Goal: Task Accomplishment & Management: Use online tool/utility

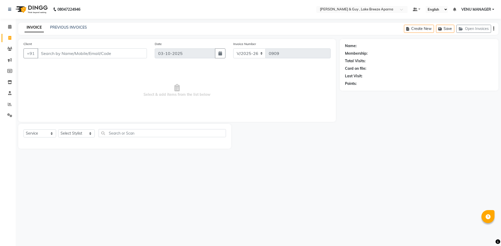
select select "8690"
select select "service"
click at [75, 133] on select "Select Stylist [PERSON_NAME] ASLAM [DEMOGRAPHIC_DATA] [PERSON_NAME] MANAGER [PE…" at bounding box center [76, 134] width 37 height 8
select select "88277"
click at [58, 130] on select "Select Stylist AFSAR ANAS ASLAM DANISH HANISHA MANAGER LAXMI RIMA RINKU SALMAN …" at bounding box center [76, 134] width 37 height 8
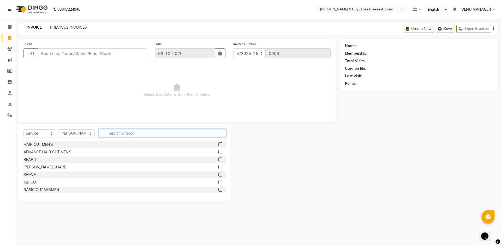
click at [108, 134] on input "text" at bounding box center [162, 133] width 127 height 8
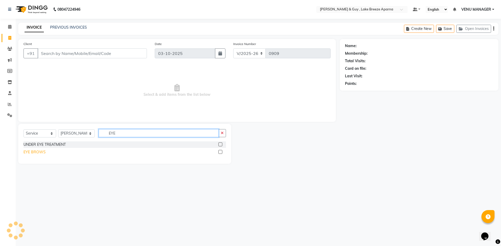
type input "EYE"
click at [39, 152] on div "EYE BROWS" at bounding box center [34, 152] width 22 height 5
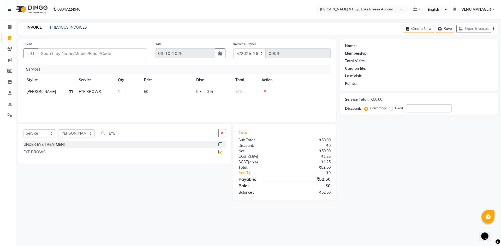
checkbox input "false"
drag, startPoint x: 108, startPoint y: 135, endPoint x: 65, endPoint y: 148, distance: 44.6
click at [65, 148] on div "Select Service Product Membership Package Voucher Prepaid Gift Card Select Styl…" at bounding box center [124, 144] width 213 height 40
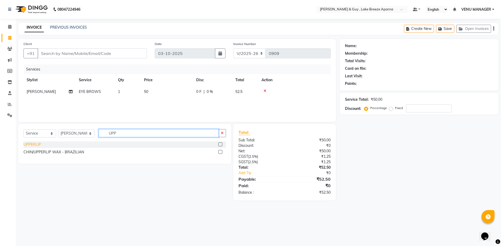
type input "UPP"
click at [29, 144] on div "UPPERLIP" at bounding box center [31, 144] width 17 height 5
checkbox input "false"
drag, startPoint x: 116, startPoint y: 133, endPoint x: 25, endPoint y: 150, distance: 92.9
click at [46, 151] on div "Select Service Product Membership Package Voucher Prepaid Gift Card Select Styl…" at bounding box center [124, 144] width 213 height 40
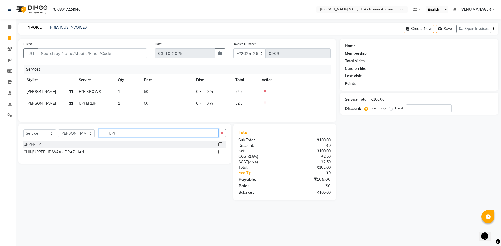
type input "C"
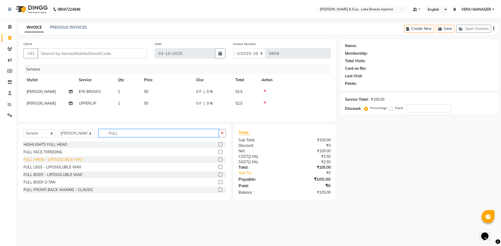
type input "FULL"
click at [27, 159] on div "FULL ARMS - LIPOSOLUBLE WAX" at bounding box center [52, 159] width 59 height 5
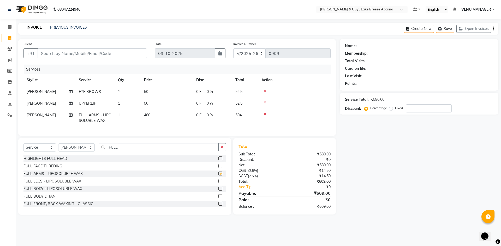
checkbox input "false"
click at [61, 52] on input "Client" at bounding box center [92, 54] width 109 height 10
type input "8"
type input "0"
type input "8143866522"
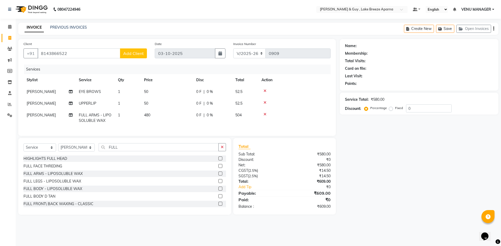
click at [139, 55] on span "Add Client" at bounding box center [133, 53] width 21 height 5
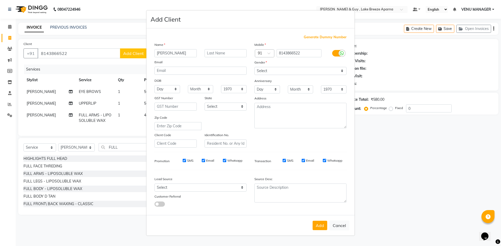
type input "[PERSON_NAME]"
type input "E 902"
click at [298, 74] on select "Select Male Female Other Prefer Not To Say" at bounding box center [300, 71] width 92 height 8
select select "female"
click at [254, 67] on select "Select Male Female Other Prefer Not To Say" at bounding box center [300, 71] width 92 height 8
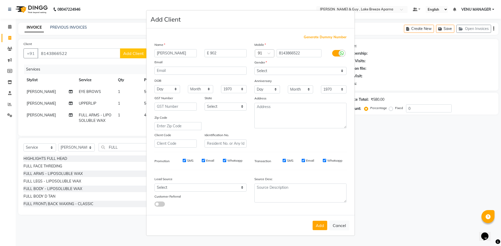
click at [315, 226] on button "Add" at bounding box center [319, 225] width 15 height 9
select select
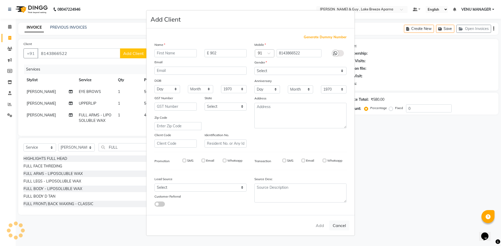
select select
checkbox input "false"
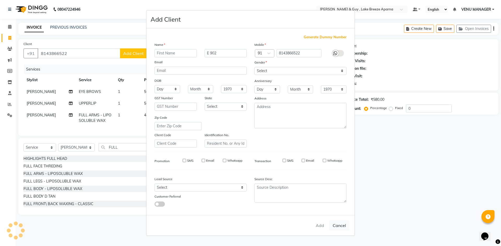
checkbox input "false"
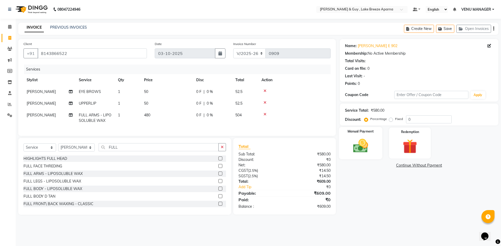
click at [369, 139] on img at bounding box center [360, 145] width 24 height 17
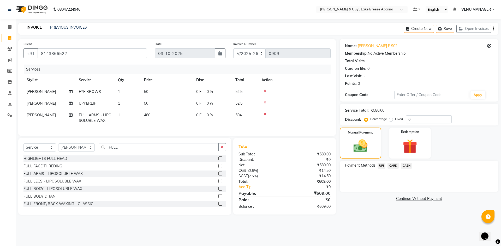
click at [379, 167] on span "UPI" at bounding box center [381, 166] width 8 height 6
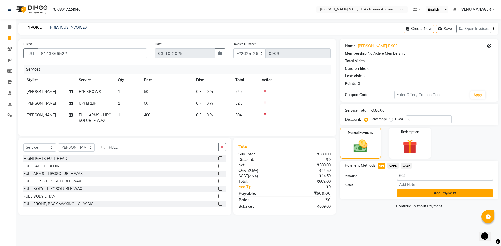
click at [457, 196] on button "Add Payment" at bounding box center [445, 194] width 96 height 8
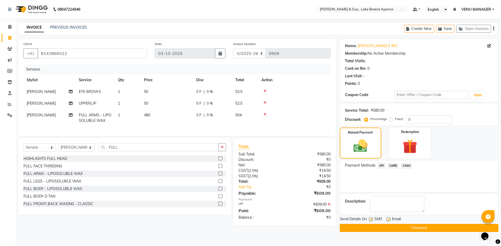
click at [440, 230] on button "Checkout" at bounding box center [419, 228] width 159 height 8
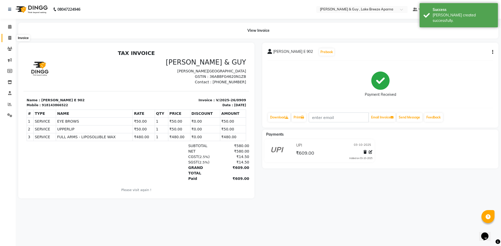
drag, startPoint x: 9, startPoint y: 37, endPoint x: 12, endPoint y: 39, distance: 4.1
click at [9, 37] on icon at bounding box center [9, 38] width 3 height 4
select select "service"
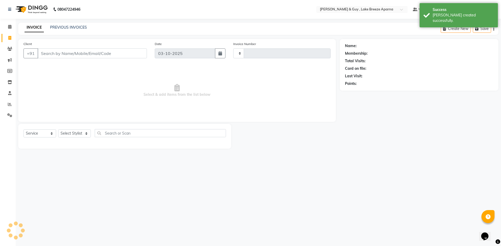
type input "0910"
select select "8690"
click at [76, 137] on select "Select Stylist AFSAR ANAS ASLAM DANISH HANISHA MANAGER LAXMI RIMA RINKU SALMAN …" at bounding box center [76, 134] width 37 height 8
select select "87993"
click at [58, 130] on select "Select Stylist AFSAR ANAS ASLAM DANISH HANISHA MANAGER LAXMI RIMA RINKU SALMAN …" at bounding box center [76, 134] width 37 height 8
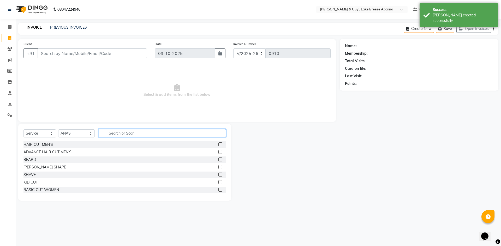
click at [152, 136] on input "text" at bounding box center [162, 133] width 127 height 8
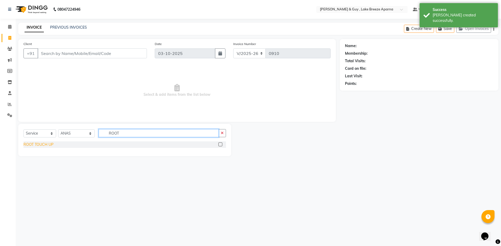
type input "ROOT"
click at [49, 143] on div "ROOT TOUCH UP" at bounding box center [38, 144] width 30 height 5
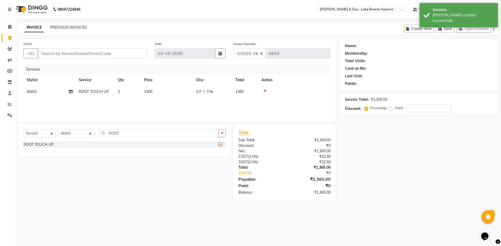
checkbox input "false"
drag, startPoint x: 120, startPoint y: 131, endPoint x: 0, endPoint y: 139, distance: 120.5
click at [0, 149] on app-home "08047224946 Select Location × Toni & Guy , Lake Breeze Aparna Default Panel My …" at bounding box center [250, 104] width 501 height 209
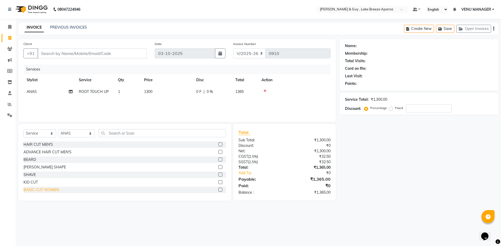
click at [30, 191] on div "BASIC CUT WOMEN" at bounding box center [40, 190] width 35 height 5
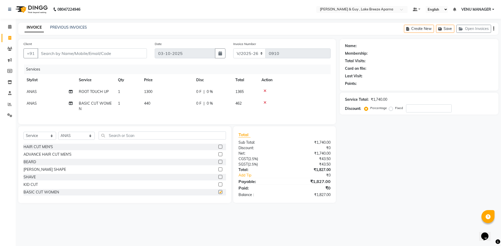
checkbox input "false"
click at [73, 139] on select "Select Stylist AFSAR ANAS ASLAM DANISH HANISHA MANAGER LAXMI RIMA RINKU SALMAN …" at bounding box center [76, 136] width 37 height 8
select select "88973"
click at [58, 136] on select "Select Stylist AFSAR ANAS ASLAM DANISH HANISHA MANAGER LAXMI RIMA RINKU SALMAN …" at bounding box center [76, 136] width 37 height 8
click at [112, 140] on input "text" at bounding box center [162, 136] width 127 height 8
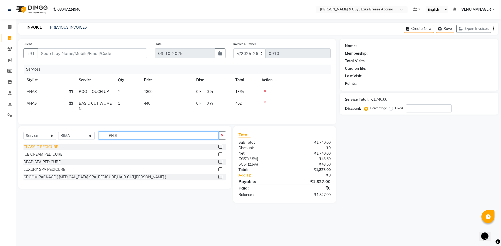
type input "PEDI"
click at [51, 149] on div "CLASSIC PEDICURE" at bounding box center [40, 147] width 35 height 5
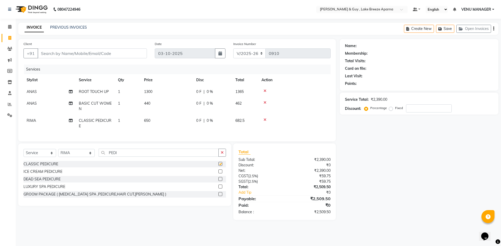
checkbox input "false"
drag, startPoint x: 136, startPoint y: 157, endPoint x: 33, endPoint y: 162, distance: 102.6
click at [92, 161] on div "Select Service Product Membership Package Voucher Prepaid Gift Card Select Styl…" at bounding box center [124, 155] width 202 height 12
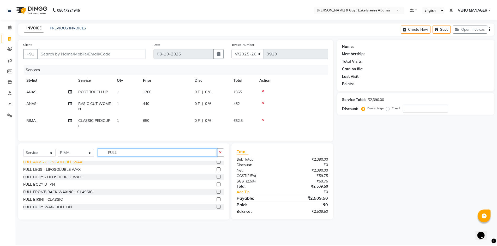
scroll to position [26, 0]
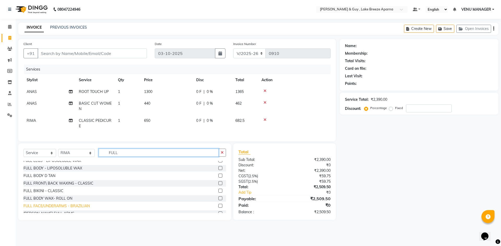
type input "FULL"
click at [61, 209] on div "FULL FACE/UNDERARMS - BRAZILIAN" at bounding box center [56, 206] width 66 height 5
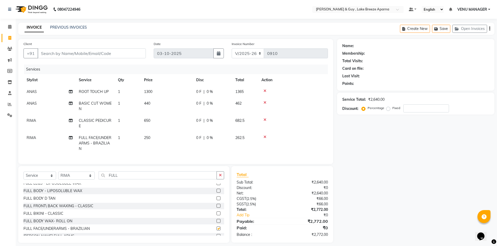
checkbox input "false"
drag, startPoint x: 118, startPoint y: 183, endPoint x: 68, endPoint y: 194, distance: 51.3
click at [75, 192] on div "Select Service Product Membership Package Voucher Prepaid Gift Card Select Styl…" at bounding box center [123, 204] width 211 height 77
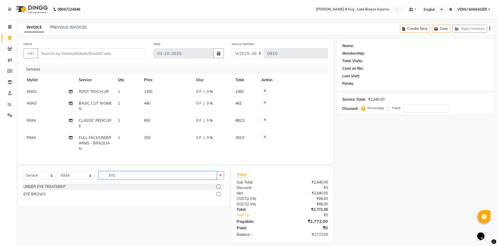
scroll to position [0, 0]
type input "EYE"
click at [80, 177] on select "Select Stylist AFSAR ANAS ASLAM DANISH HANISHA MANAGER LAXMI RIMA RINKU SALMAN …" at bounding box center [76, 176] width 37 height 8
select select "87996"
click at [58, 176] on select "Select Stylist AFSAR ANAS ASLAM DANISH HANISHA MANAGER LAXMI RIMA RINKU SALMAN …" at bounding box center [76, 176] width 37 height 8
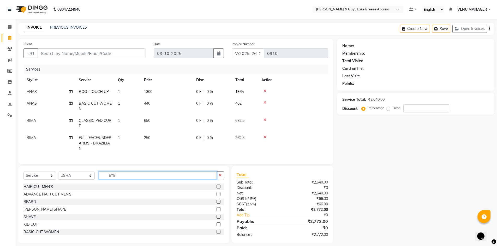
click at [115, 180] on input "EYE" at bounding box center [158, 176] width 118 height 8
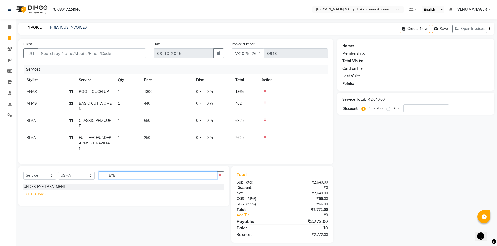
type input "EYE"
click at [40, 197] on div "EYE BROWS" at bounding box center [34, 194] width 22 height 5
checkbox input "false"
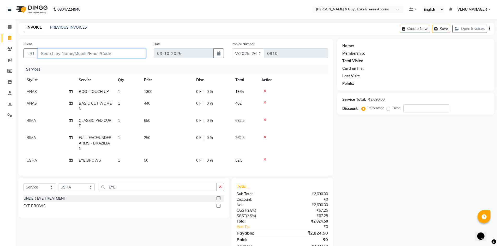
click at [53, 51] on input "Client" at bounding box center [92, 54] width 108 height 10
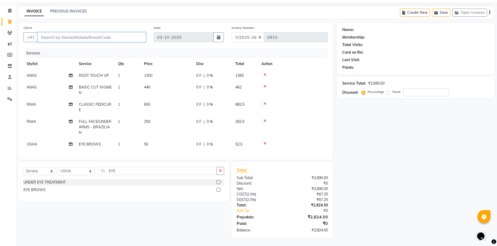
click at [89, 34] on input "Client" at bounding box center [92, 37] width 108 height 10
type input "7"
type input "0"
type input "7829152000"
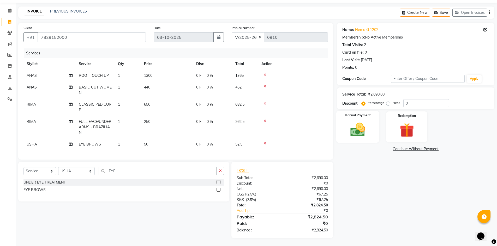
click at [354, 129] on img at bounding box center [358, 129] width 24 height 17
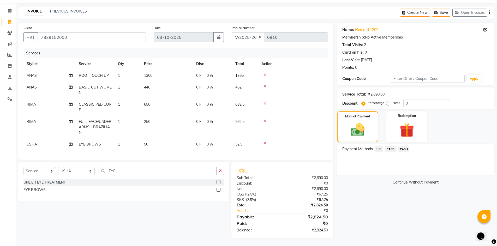
click at [377, 147] on span "UPI" at bounding box center [379, 150] width 8 height 6
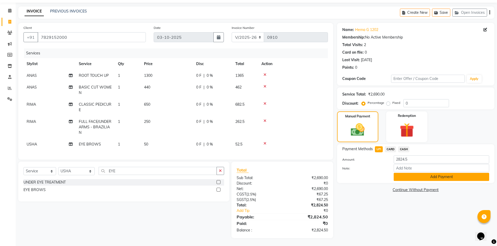
click at [422, 175] on button "Add Payment" at bounding box center [441, 177] width 95 height 8
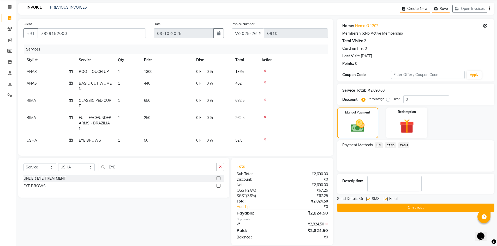
click at [419, 204] on button "Checkout" at bounding box center [415, 208] width 157 height 8
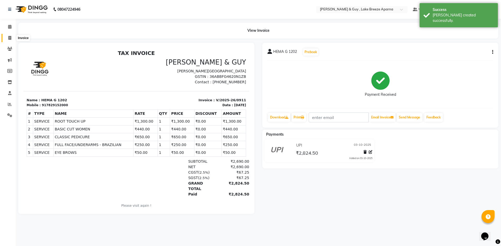
click at [13, 35] on span at bounding box center [9, 38] width 9 height 6
select select "service"
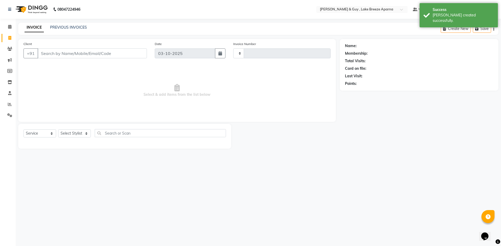
type input "0912"
select select "8690"
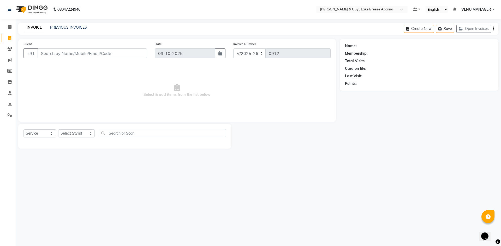
click at [79, 23] on div "INVOICE PREVIOUS INVOICES Create New Save Open Invoices" at bounding box center [258, 29] width 480 height 12
click at [79, 25] on link "PREVIOUS INVOICES" at bounding box center [68, 27] width 37 height 5
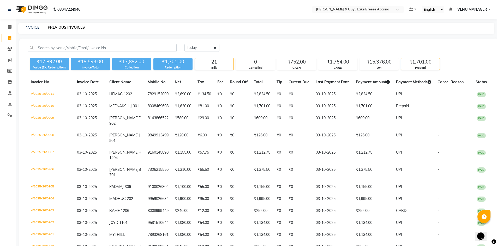
click at [431, 70] on div "Prepaid" at bounding box center [420, 68] width 39 height 4
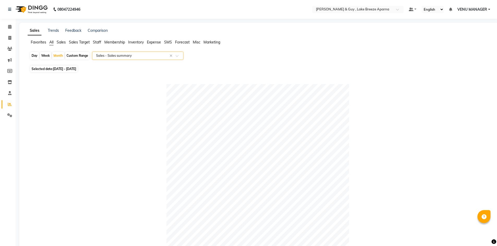
select select "csv"
click at [8, 39] on span at bounding box center [9, 38] width 9 height 6
select select "service"
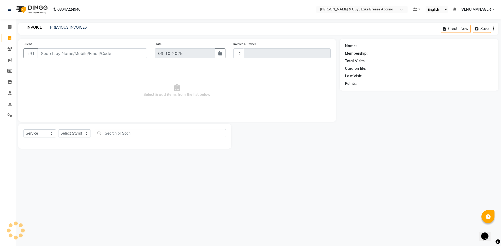
type input "0910"
select select "8690"
click at [70, 133] on select "Select Stylist [PERSON_NAME] ASLAM [DEMOGRAPHIC_DATA] [PERSON_NAME] MANAGER [PE…" at bounding box center [76, 134] width 37 height 8
select select "88277"
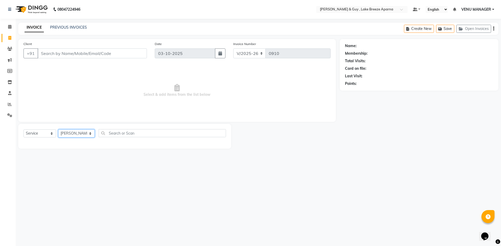
click at [58, 130] on select "Select Stylist [PERSON_NAME] ASLAM [DEMOGRAPHIC_DATA] [PERSON_NAME] MANAGER [PE…" at bounding box center [76, 134] width 37 height 8
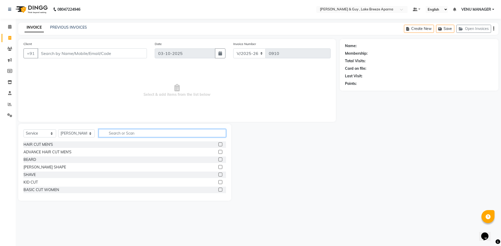
click at [105, 130] on input "text" at bounding box center [162, 133] width 127 height 8
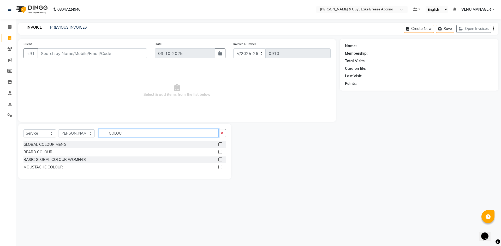
drag, startPoint x: 122, startPoint y: 134, endPoint x: 29, endPoint y: 135, distance: 92.6
click at [45, 146] on div "Select Service Product Membership Package Voucher Prepaid Gift Card Select Styl…" at bounding box center [124, 151] width 213 height 55
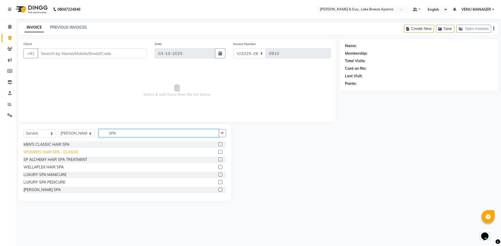
type input "SPA"
click at [42, 151] on div "WOMEN'S HAIR SPA - CLASSIC" at bounding box center [51, 152] width 56 height 5
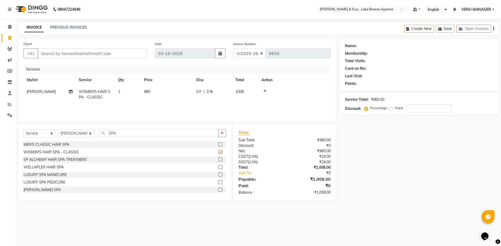
checkbox input "false"
click at [152, 91] on td "960" at bounding box center [167, 94] width 52 height 17
select select "88277"
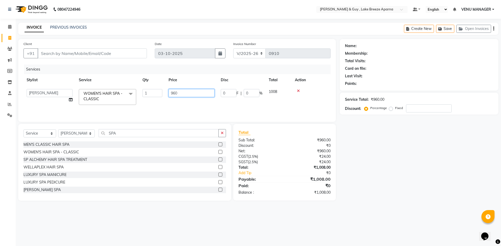
drag, startPoint x: 198, startPoint y: 90, endPoint x: 68, endPoint y: 122, distance: 133.9
click at [135, 105] on tr "AFSAR ANAS ASLAM DANISH HANISHA MANAGER LAXMI RIMA RINKU SALMAN SHANVI SRAVANTH…" at bounding box center [176, 97] width 307 height 22
type input "970"
click at [65, 134] on select "Select Stylist AFSAR ANAS ASLAM DANISH HANISHA MANAGER LAXMI RIMA RINKU SALMAN …" at bounding box center [76, 134] width 37 height 8
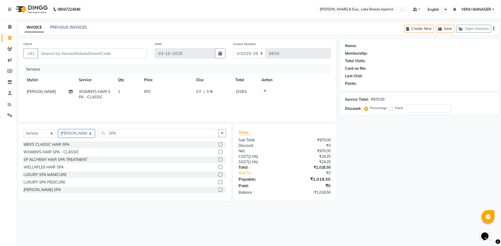
select select "87996"
click at [58, 130] on select "Select Stylist AFSAR ANAS ASLAM DANISH HANISHA MANAGER LAXMI RIMA RINKU SALMAN …" at bounding box center [76, 134] width 37 height 8
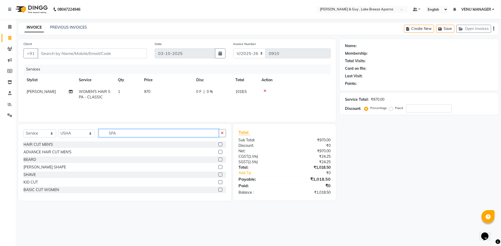
drag, startPoint x: 120, startPoint y: 133, endPoint x: 25, endPoint y: 164, distance: 100.4
click at [50, 145] on div "Select Service Product Membership Package Voucher Prepaid Gift Card Select Styl…" at bounding box center [124, 162] width 213 height 77
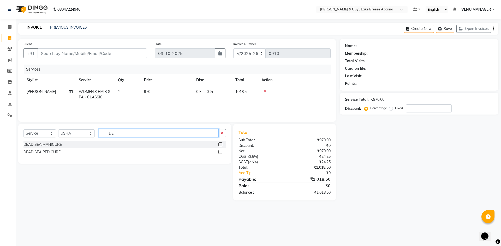
type input "D"
type input "C"
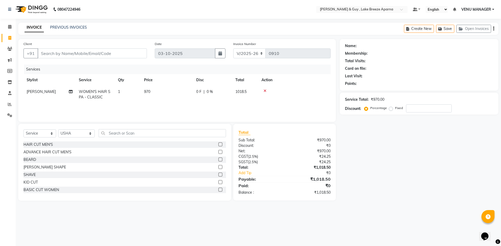
click at [150, 129] on div "Select Service Product Membership Package Voucher Prepaid Gift Card Select Styl…" at bounding box center [124, 162] width 213 height 77
click at [150, 131] on input "text" at bounding box center [162, 133] width 127 height 8
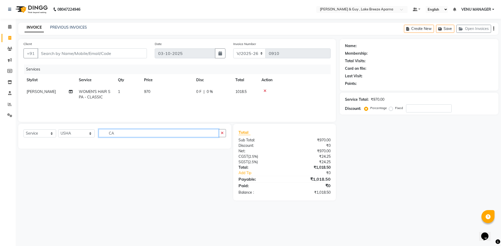
type input "C"
type input "B"
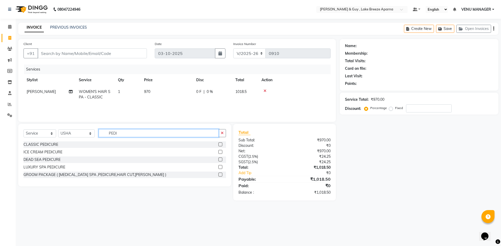
drag, startPoint x: 97, startPoint y: 136, endPoint x: 80, endPoint y: 136, distance: 16.2
click at [80, 136] on div "Select Service Product Membership Package Voucher Prepaid Gift Card Select Styl…" at bounding box center [124, 135] width 202 height 12
type input "MANI"
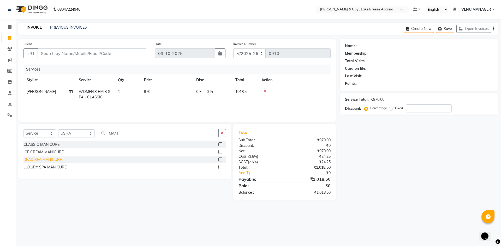
click at [44, 162] on div "DEAD SEA MANICURE" at bounding box center [42, 159] width 38 height 5
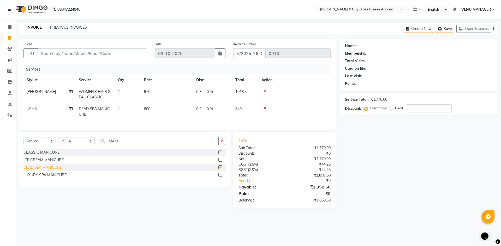
checkbox input "false"
click at [40, 178] on div "LUXURY SPA MANICURE" at bounding box center [44, 175] width 43 height 5
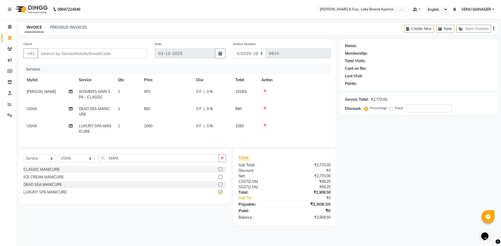
checkbox input "false"
click at [266, 107] on icon at bounding box center [264, 108] width 3 height 4
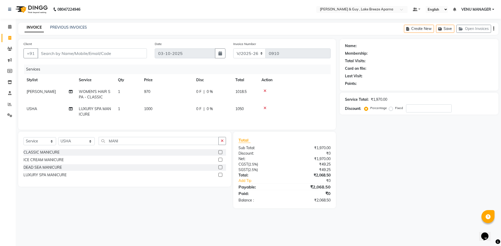
click at [167, 106] on td "1000" at bounding box center [167, 111] width 52 height 17
select select "87996"
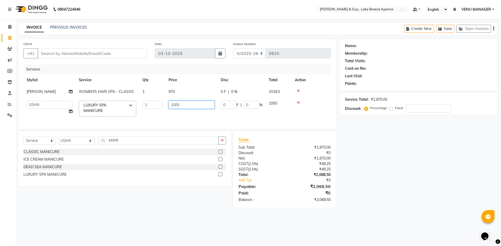
drag, startPoint x: 187, startPoint y: 107, endPoint x: 74, endPoint y: 149, distance: 120.5
click at [103, 138] on div "Client +91 Date 03-10-2025 Invoice Number V/2025 V/2025-26 0910 Services Stylis…" at bounding box center [176, 123] width 325 height 169
type input "650"
click at [388, 169] on div "Name: Membership: Total Visits: Card on file: Last Visit: Points: Service Total…" at bounding box center [421, 123] width 163 height 169
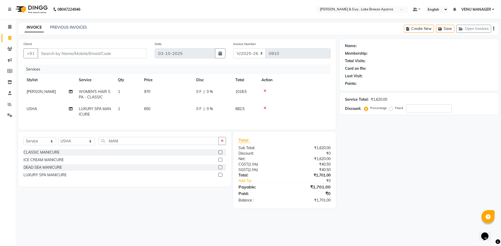
click at [107, 109] on span "LUXURY SPA MANICURE" at bounding box center [95, 112] width 32 height 10
select select "87996"
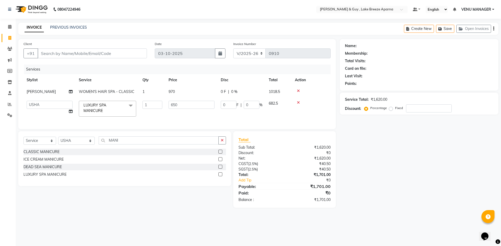
click at [107, 109] on span "LUXURY SPA MANICURE x" at bounding box center [105, 108] width 46 height 11
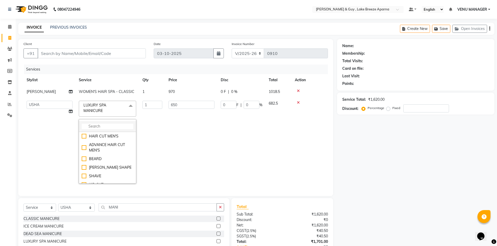
click at [107, 127] on input "multiselect-search" at bounding box center [108, 126] width 52 height 5
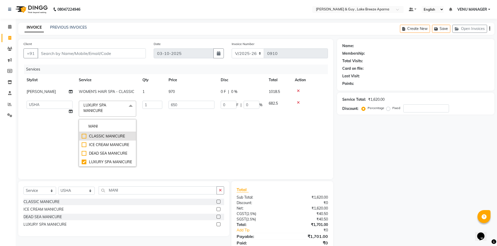
type input "MANI"
click at [110, 137] on div "CLASSIC MANICURE" at bounding box center [108, 136] width 52 height 5
checkbox input "true"
checkbox input "false"
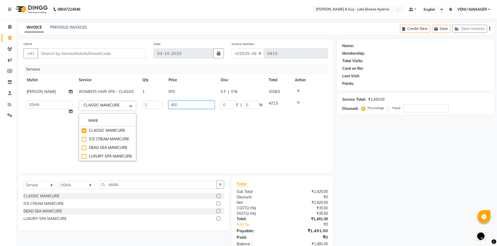
drag, startPoint x: 188, startPoint y: 108, endPoint x: 141, endPoint y: 107, distance: 47.7
click at [159, 109] on tr "AFSAR ANAS ASLAM DANISH HANISHA MANAGER LAXMI RIMA RINKU SALMAN SHANVI SRAVANTH…" at bounding box center [175, 131] width 304 height 67
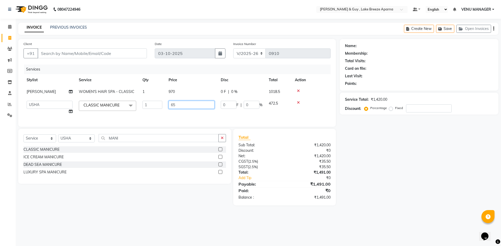
type input "650"
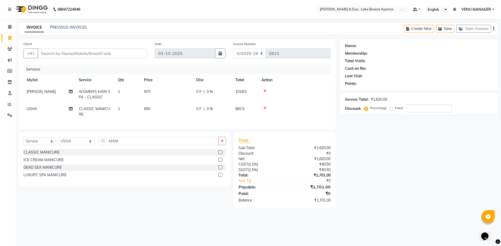
click at [400, 165] on div "Name: Membership: Total Visits: Card on file: Last Visit: Points: Service Total…" at bounding box center [421, 124] width 163 height 170
click at [87, 54] on input "Client" at bounding box center [92, 54] width 109 height 10
click at [80, 51] on input "Client" at bounding box center [92, 54] width 109 height 10
type input "8"
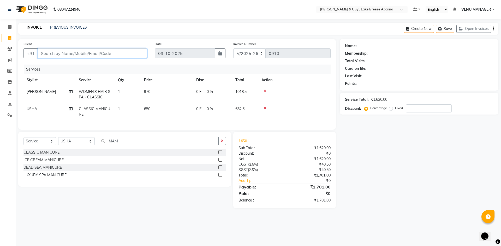
type input "0"
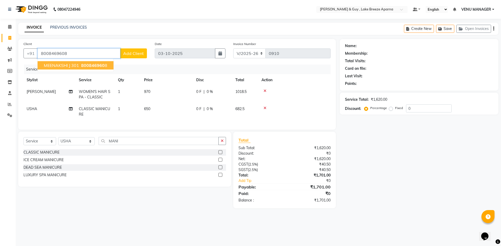
type input "8008469608"
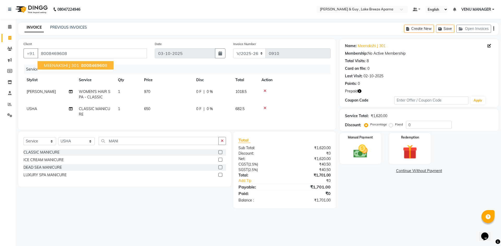
click at [400, 223] on div "08047224946 Select Location × Toni & Guy , Lake Breeze Aparna Default Panel My …" at bounding box center [250, 123] width 501 height 246
drag, startPoint x: 73, startPoint y: 54, endPoint x: 12, endPoint y: 48, distance: 61.4
click at [21, 52] on div "Client +91 8008469608" at bounding box center [85, 51] width 131 height 21
click at [373, 153] on div "Manual Payment" at bounding box center [360, 149] width 43 height 32
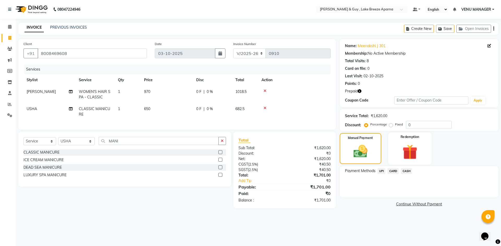
click at [399, 162] on div "Redemption" at bounding box center [409, 149] width 43 height 32
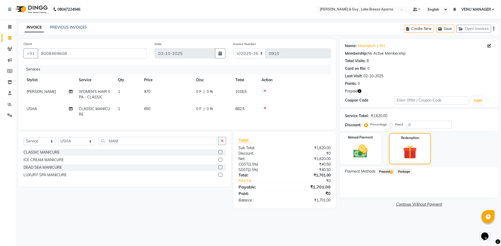
click at [392, 170] on span "Prepaid 1" at bounding box center [385, 172] width 17 height 6
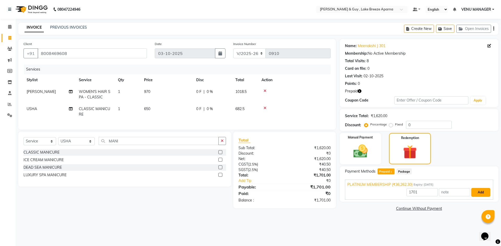
click at [476, 194] on button "Add" at bounding box center [480, 192] width 19 height 9
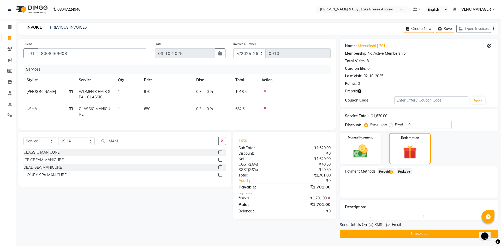
click at [427, 231] on button "Checkout" at bounding box center [419, 234] width 159 height 8
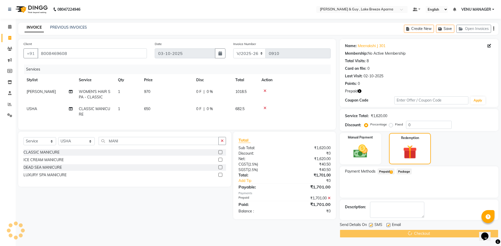
click at [426, 234] on div "Checkout" at bounding box center [419, 234] width 159 height 8
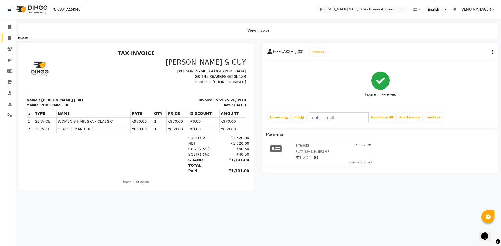
click at [11, 40] on icon at bounding box center [9, 38] width 3 height 4
select select "8690"
select select "service"
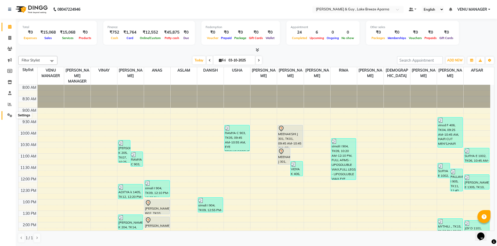
click at [11, 117] on icon at bounding box center [9, 115] width 5 height 4
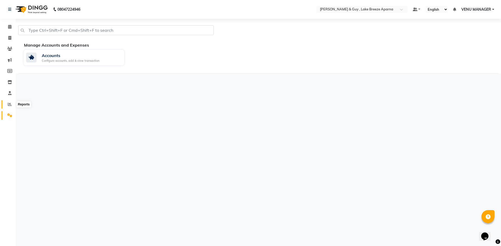
click at [9, 102] on span at bounding box center [9, 105] width 9 height 6
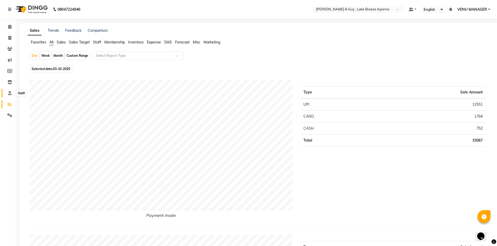
click at [10, 94] on icon at bounding box center [9, 93] width 3 height 4
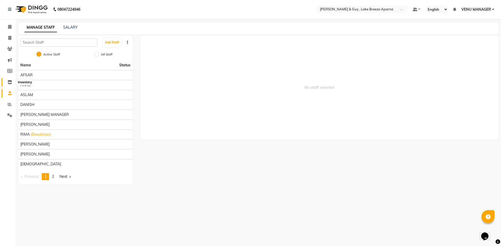
click at [12, 84] on icon at bounding box center [10, 82] width 4 height 4
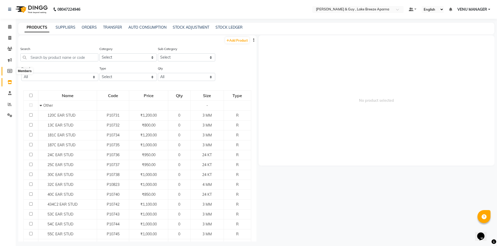
click at [8, 72] on icon at bounding box center [9, 71] width 5 height 4
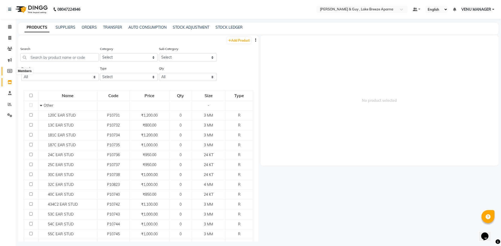
select select
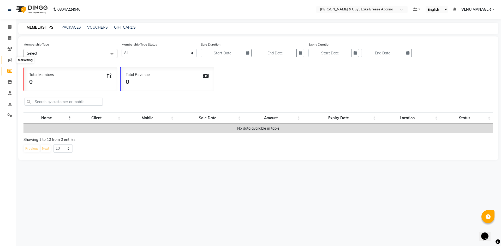
click at [12, 59] on span at bounding box center [9, 60] width 9 height 6
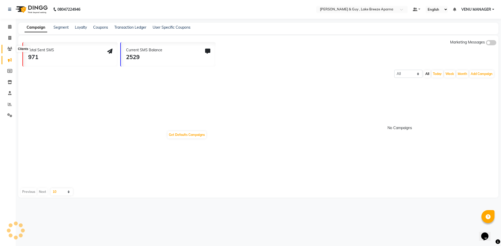
click at [13, 49] on span at bounding box center [9, 49] width 9 height 6
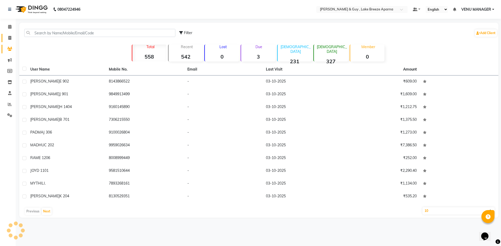
click at [10, 34] on link "Invoice" at bounding box center [8, 38] width 13 height 9
select select "service"
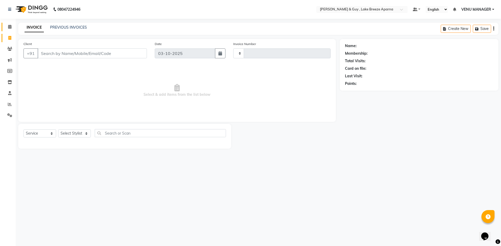
type input "0910"
select select "8690"
click at [11, 26] on icon at bounding box center [9, 27] width 3 height 4
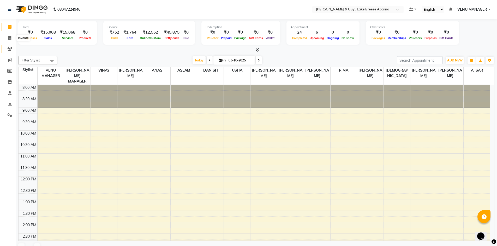
scroll to position [137, 0]
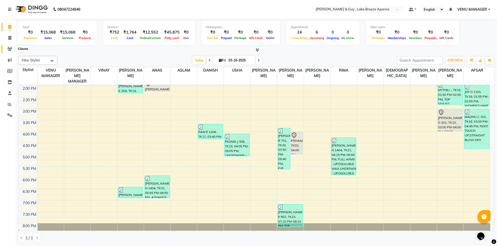
click at [8, 52] on span at bounding box center [9, 49] width 9 height 6
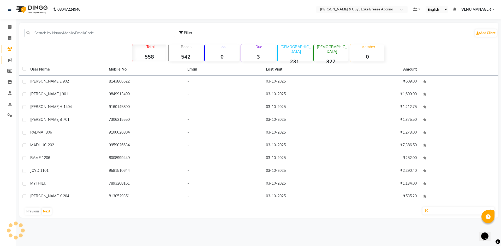
click at [8, 57] on link "Marketing" at bounding box center [8, 60] width 13 height 9
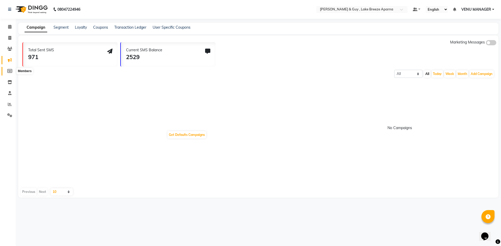
click at [11, 73] on icon at bounding box center [9, 71] width 5 height 4
select select
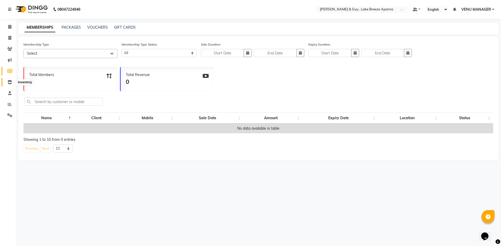
click at [9, 82] on icon at bounding box center [10, 82] width 4 height 4
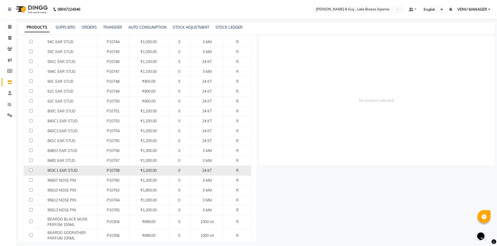
scroll to position [209, 0]
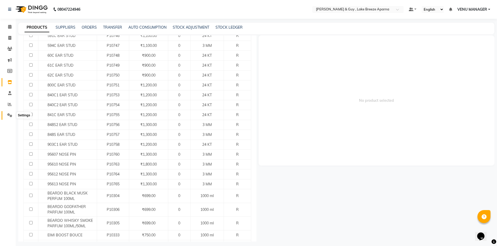
click at [9, 115] on icon at bounding box center [9, 115] width 5 height 4
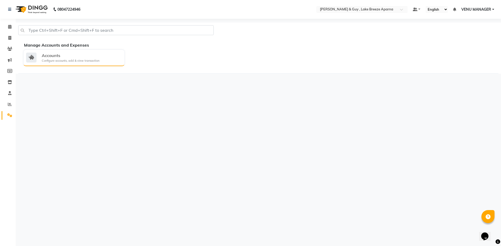
click at [60, 59] on div "Configure accounts, add & view transaction" at bounding box center [71, 61] width 58 height 4
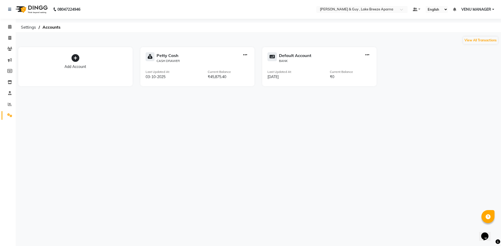
click at [72, 63] on span at bounding box center [75, 58] width 8 height 10
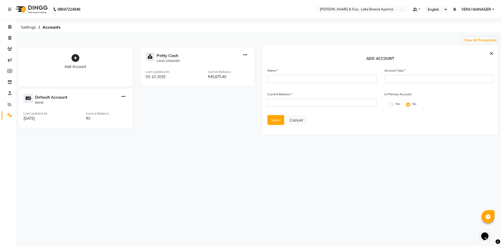
click at [492, 55] on span "×" at bounding box center [491, 53] width 4 height 8
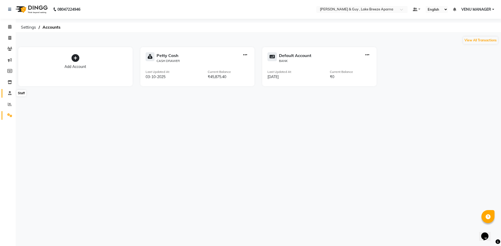
click at [14, 93] on span at bounding box center [9, 94] width 9 height 6
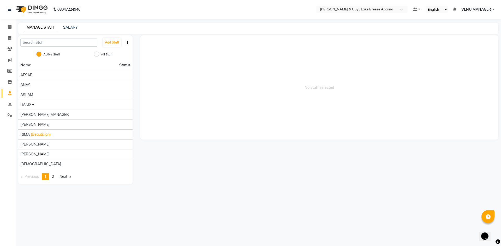
click at [11, 99] on li "Reports" at bounding box center [8, 104] width 16 height 11
click at [10, 102] on span at bounding box center [9, 105] width 9 height 6
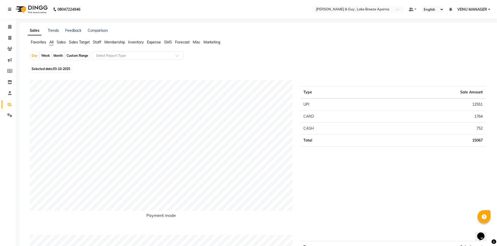
click at [11, 12] on link at bounding box center [10, 9] width 5 height 15
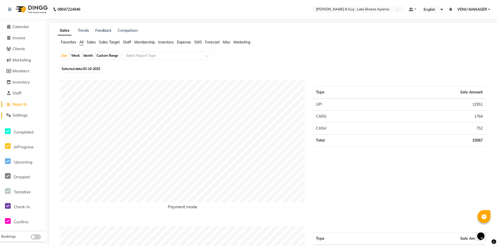
click at [24, 114] on span "Settings" at bounding box center [20, 115] width 15 height 5
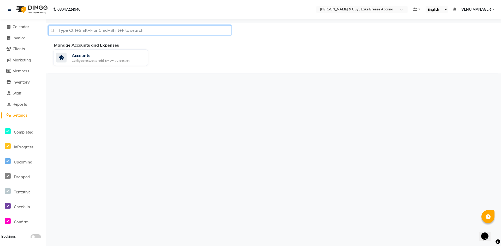
click at [93, 32] on input "text" at bounding box center [139, 30] width 183 height 10
type input "SERVICES"
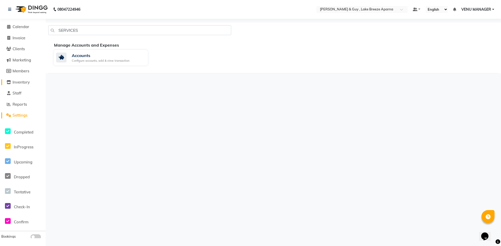
click at [23, 84] on span "Inventory" at bounding box center [21, 82] width 17 height 5
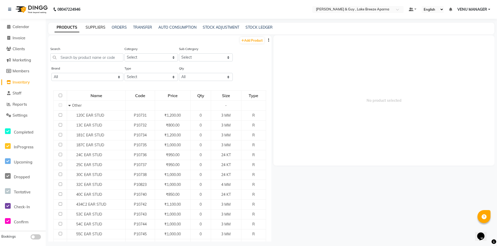
click at [94, 28] on link "SUPPLIERS" at bounding box center [96, 27] width 20 height 5
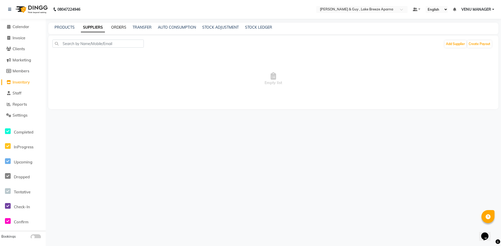
click at [115, 28] on link "ORDERS" at bounding box center [118, 27] width 15 height 5
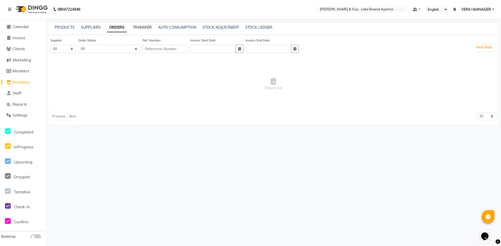
click at [139, 28] on link "TRANSFER" at bounding box center [142, 27] width 19 height 5
select select "sender"
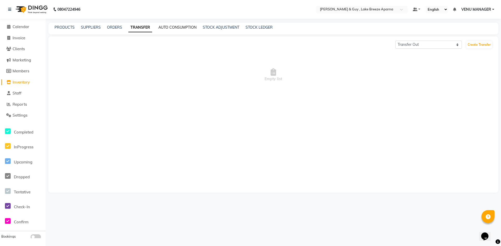
click at [179, 27] on link "AUTO CONSUMPTION" at bounding box center [177, 27] width 38 height 5
click at [232, 26] on link "STOCK ADJUSTMENT" at bounding box center [221, 27] width 37 height 5
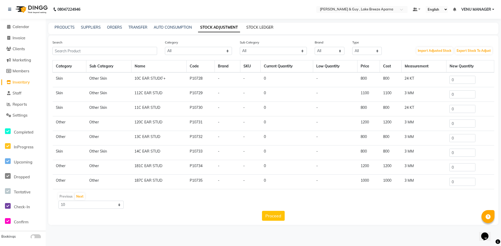
click at [258, 26] on link "STOCK LEDGER" at bounding box center [259, 27] width 27 height 5
select select "all"
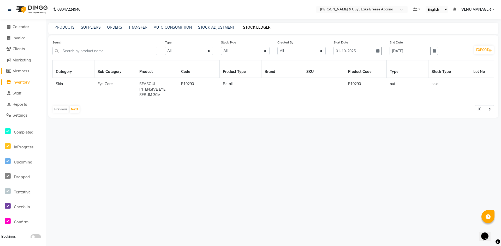
click at [20, 68] on link "Members" at bounding box center [22, 71] width 43 height 6
select select
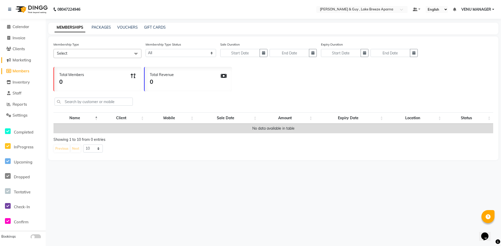
click at [23, 63] on link "Marketing" at bounding box center [22, 60] width 43 height 6
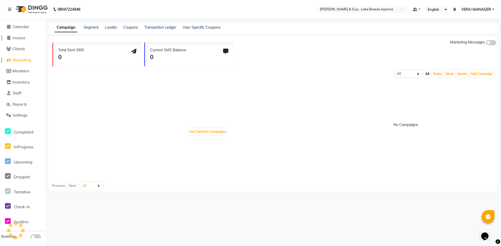
click at [23, 39] on span "Invoice" at bounding box center [19, 37] width 13 height 5
select select "service"
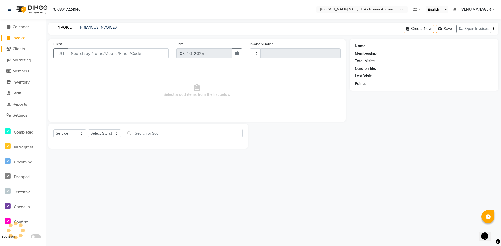
type input "0910"
select select "8690"
click at [22, 133] on span "Completed" at bounding box center [24, 132] width 20 height 5
click at [23, 135] on div "Completed" at bounding box center [11, 132] width 23 height 10
click at [23, 151] on div "InProgress" at bounding box center [11, 146] width 23 height 10
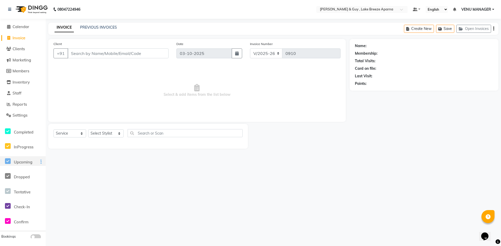
click at [28, 164] on span "Upcoming" at bounding box center [23, 162] width 19 height 5
click at [25, 114] on span "Settings" at bounding box center [20, 115] width 15 height 5
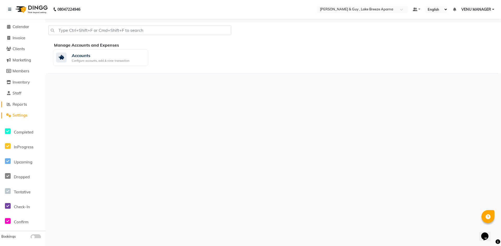
click at [24, 107] on link "Reports" at bounding box center [22, 105] width 43 height 6
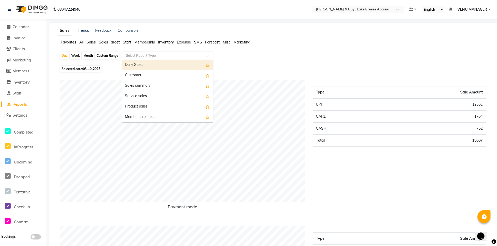
click at [156, 54] on input "text" at bounding box center [162, 55] width 75 height 5
type input "SER"
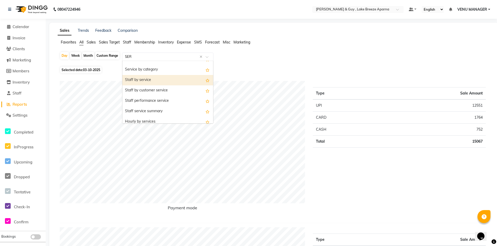
scroll to position [10, 0]
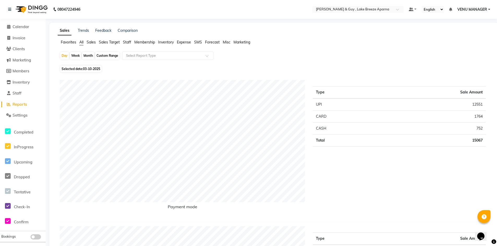
click at [91, 43] on span "Sales" at bounding box center [91, 42] width 9 height 5
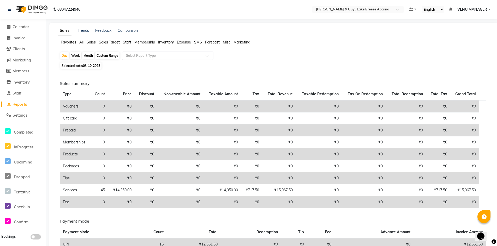
click at [106, 44] on span "Sales Target" at bounding box center [109, 42] width 21 height 5
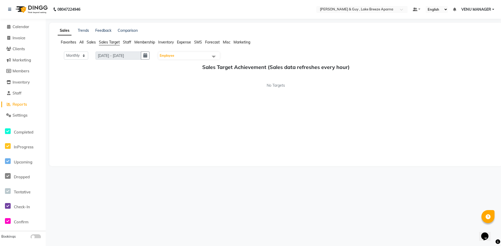
click at [132, 43] on ul "Favorites All Sales Sales Target Staff Membership Inventory Expense SMS Forecas…" at bounding box center [276, 43] width 436 height 6
click at [146, 43] on span "Membership" at bounding box center [144, 42] width 21 height 5
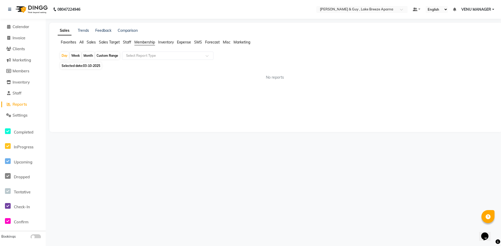
click at [169, 41] on span "Inventory" at bounding box center [166, 42] width 16 height 5
click at [185, 41] on span "Expense" at bounding box center [184, 42] width 14 height 5
click at [198, 45] on div "Favorites All Sales Sales Target Staff Membership Inventory Expense SMS Forecas…" at bounding box center [276, 45] width 444 height 10
click at [211, 41] on span "Forecast" at bounding box center [212, 42] width 15 height 5
click at [227, 41] on span "Misc" at bounding box center [227, 42] width 8 height 5
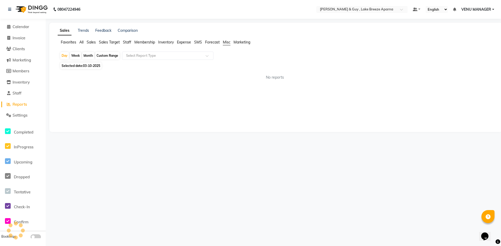
click at [244, 41] on span "Marketing" at bounding box center [241, 42] width 17 height 5
click at [447, 9] on select "English ENGLISH Español العربية मराठी हिंदी ગુજરાતી தமிழ் 中文" at bounding box center [436, 9] width 22 height 7
click at [486, 7] on span "VENU MANAGER" at bounding box center [476, 9] width 30 height 5
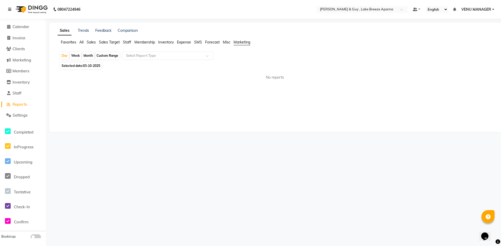
click at [9, 8] on icon at bounding box center [9, 10] width 3 height 4
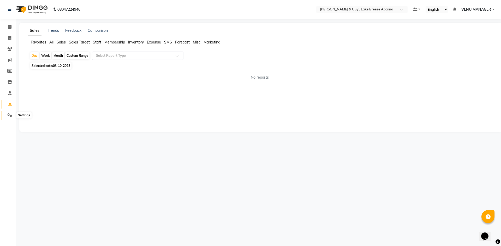
click at [11, 117] on icon at bounding box center [9, 115] width 5 height 4
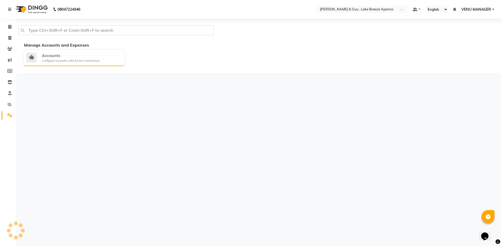
click at [71, 56] on div "Accounts" at bounding box center [71, 55] width 58 height 6
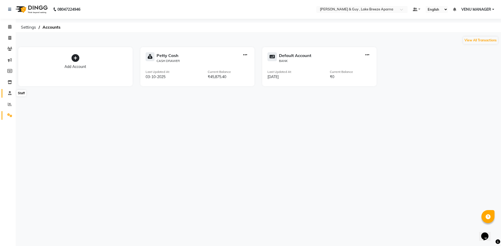
click at [13, 92] on span at bounding box center [9, 94] width 9 height 6
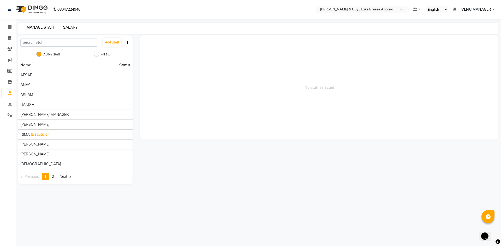
click at [73, 25] on link "SALARY" at bounding box center [70, 27] width 15 height 5
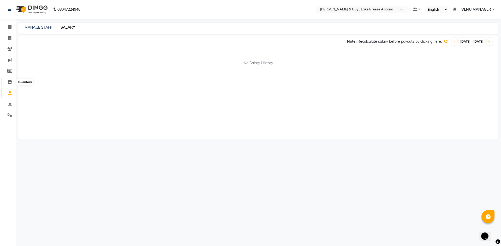
click at [10, 83] on icon at bounding box center [10, 82] width 4 height 4
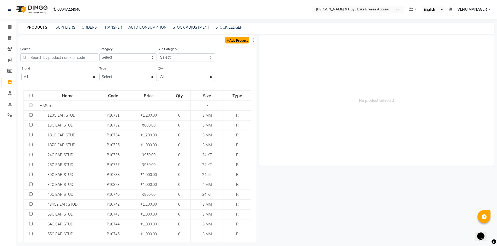
click at [240, 43] on link "Add Product" at bounding box center [237, 40] width 24 height 7
select select "true"
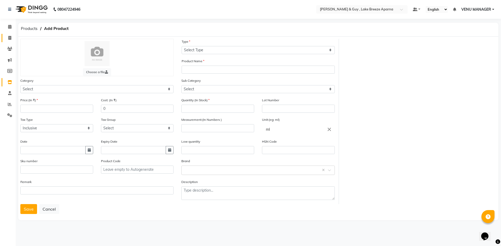
click at [12, 42] on link "Invoice" at bounding box center [8, 38] width 13 height 9
select select "service"
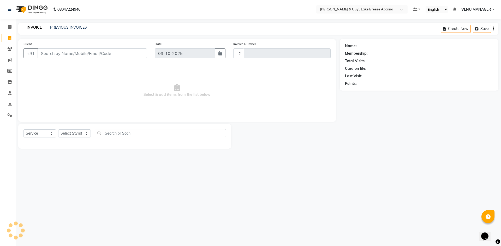
type input "0910"
select select "8690"
click at [7, 117] on span at bounding box center [9, 116] width 9 height 6
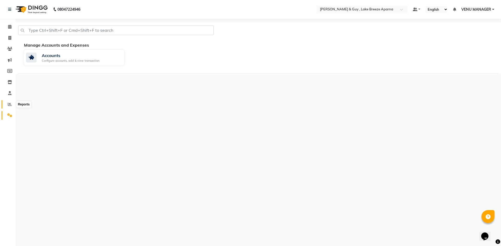
click at [11, 103] on icon at bounding box center [10, 105] width 4 height 4
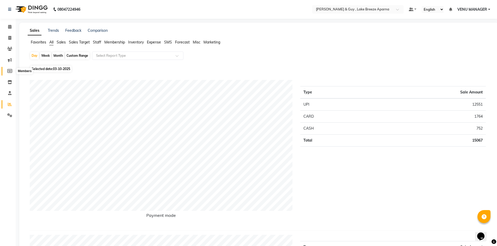
click at [10, 69] on span at bounding box center [9, 71] width 9 height 6
select select
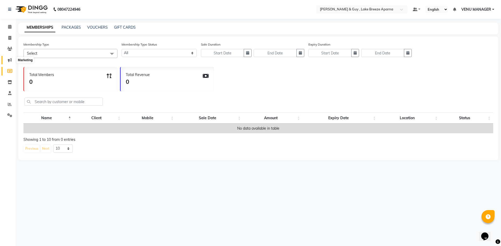
click at [10, 62] on span at bounding box center [9, 60] width 9 height 6
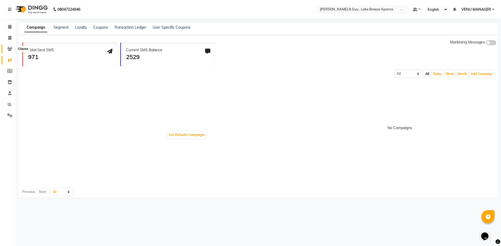
click at [10, 52] on span at bounding box center [9, 49] width 9 height 6
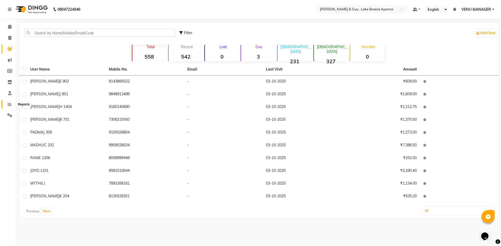
click at [10, 103] on icon at bounding box center [10, 105] width 4 height 4
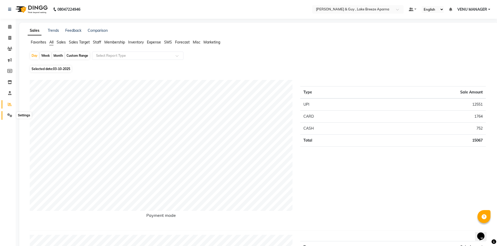
click at [9, 114] on icon at bounding box center [9, 115] width 5 height 4
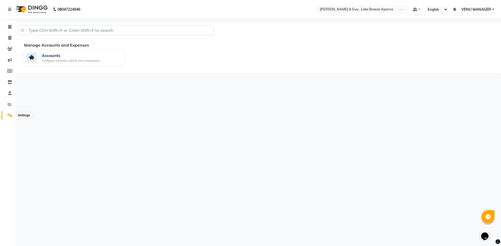
click at [12, 117] on span at bounding box center [9, 116] width 9 height 6
click at [39, 60] on div "Accounts Configure accounts, add & view transaction" at bounding box center [73, 57] width 94 height 11
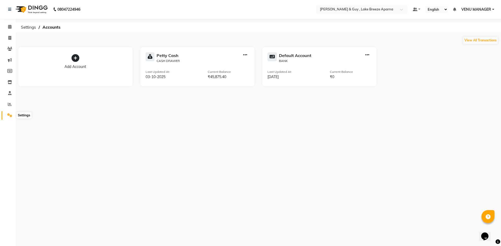
click at [8, 118] on span at bounding box center [9, 116] width 9 height 6
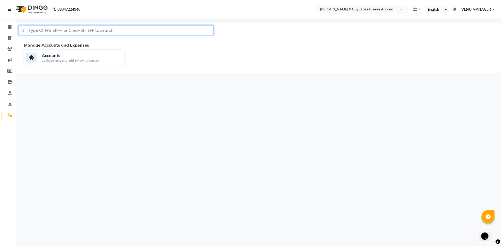
click at [56, 33] on input "text" at bounding box center [115, 30] width 195 height 10
type input "BUS"
drag, startPoint x: 8, startPoint y: 42, endPoint x: 0, endPoint y: 43, distance: 8.1
click at [0, 43] on app-home "08047224946 Select Location × Toni & Guy , Lake Breeze Aparna Default Panel My …" at bounding box center [250, 37] width 501 height 74
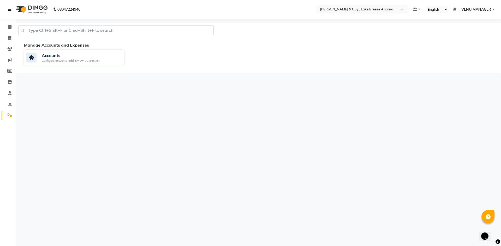
click at [11, 10] on icon at bounding box center [9, 10] width 3 height 4
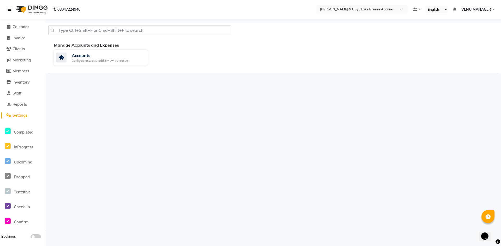
click at [11, 10] on icon at bounding box center [9, 10] width 3 height 4
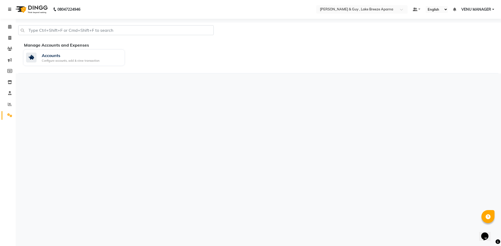
click at [11, 10] on icon at bounding box center [9, 10] width 3 height 4
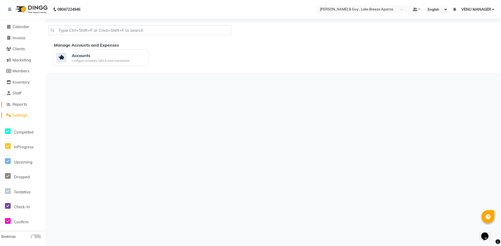
click at [16, 107] on link "Reports" at bounding box center [22, 105] width 43 height 6
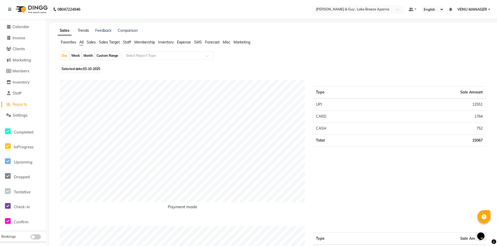
click at [82, 31] on link "Trends" at bounding box center [83, 30] width 11 height 5
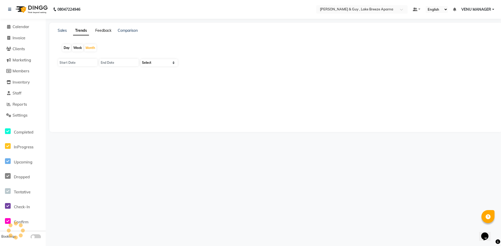
type input "01-10-2025"
type input "31-10-2025"
click at [111, 31] on link "Feedback" at bounding box center [103, 30] width 16 height 5
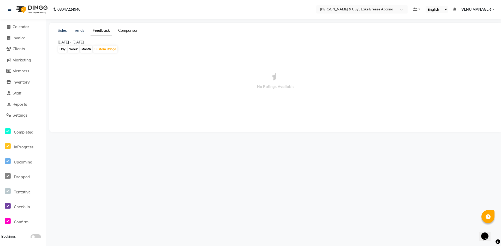
click at [127, 30] on link "Comparison" at bounding box center [128, 30] width 20 height 5
select select "single_date"
select select "single_date_dash"
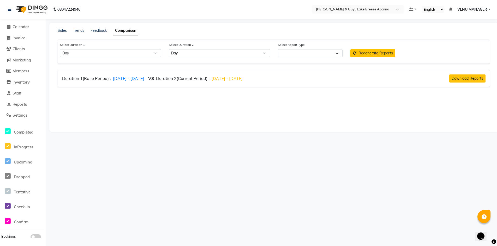
select select "comparison_report"
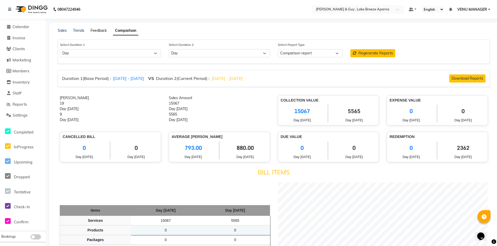
click at [101, 29] on link "Feedback" at bounding box center [99, 30] width 16 height 5
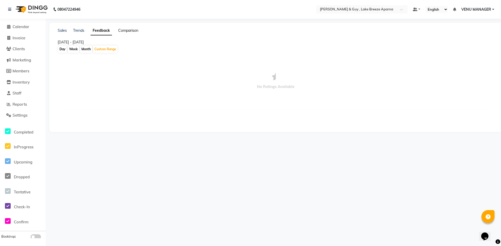
click at [125, 30] on link "Comparison" at bounding box center [128, 30] width 20 height 5
select select "single_date"
select select "single_date_dash"
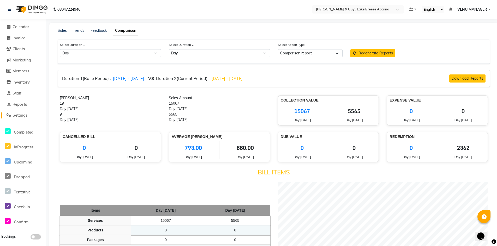
click at [26, 117] on span "Settings" at bounding box center [20, 115] width 15 height 5
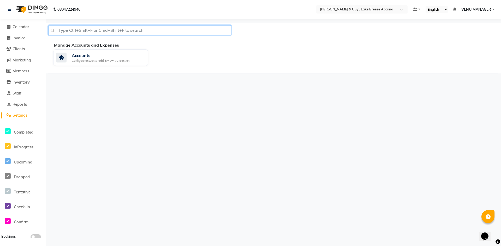
click at [88, 32] on input "text" at bounding box center [139, 30] width 183 height 10
type input "BUSINEES"
drag, startPoint x: 83, startPoint y: 28, endPoint x: 0, endPoint y: 34, distance: 83.2
click at [0, 39] on app-home "08047224946 Select Location × Toni & Guy , Lake Breeze Aparna Default Panel My …" at bounding box center [250, 37] width 501 height 74
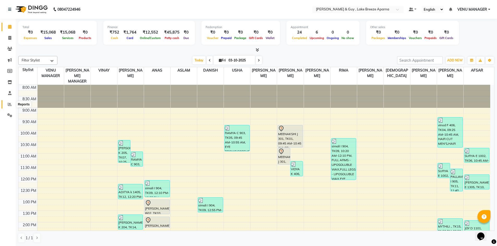
click at [11, 105] on icon at bounding box center [10, 105] width 4 height 4
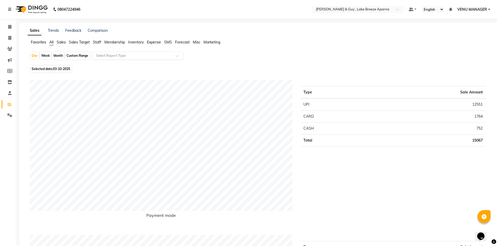
click at [114, 55] on input "text" at bounding box center [132, 55] width 75 height 5
type input "BU"
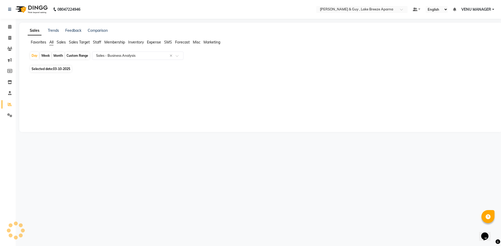
select select "csv"
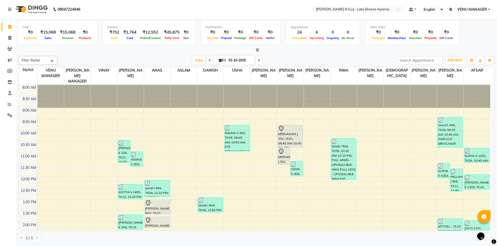
click at [478, 11] on span "VENU MANAGER" at bounding box center [472, 9] width 30 height 5
click at [468, 17] on link "Manage Profile" at bounding box center [464, 20] width 48 height 8
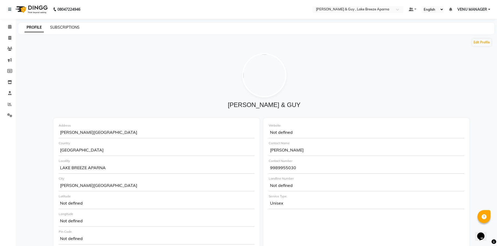
click at [60, 28] on link "SUBSCRIPTIONS" at bounding box center [64, 27] width 29 height 5
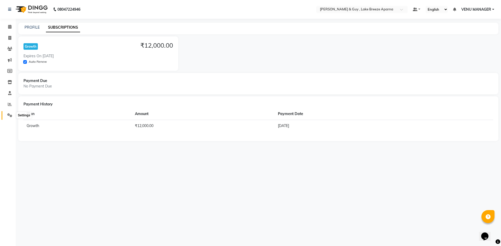
click at [12, 114] on icon at bounding box center [9, 115] width 5 height 4
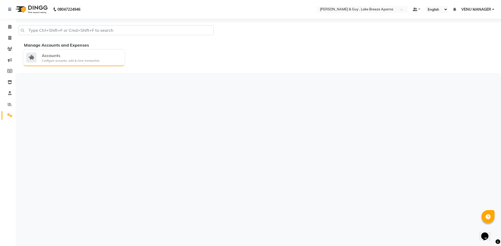
click at [70, 57] on div "Accounts" at bounding box center [71, 55] width 58 height 6
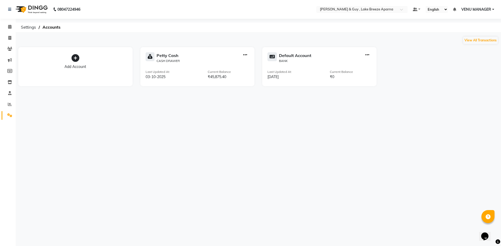
click at [91, 67] on div "Add Account" at bounding box center [75, 66] width 104 height 5
click at [72, 57] on icon at bounding box center [75, 58] width 8 height 8
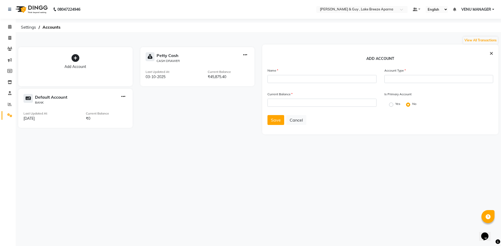
click at [491, 54] on span "×" at bounding box center [491, 53] width 4 height 8
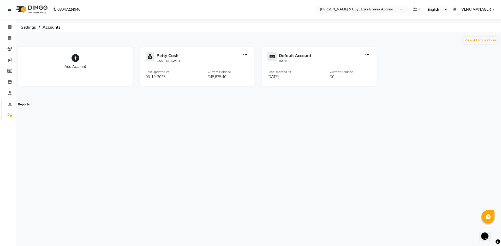
click at [11, 106] on span at bounding box center [9, 105] width 9 height 6
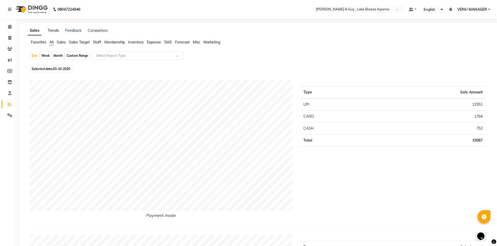
click at [54, 28] on link "Trends" at bounding box center [53, 30] width 11 height 5
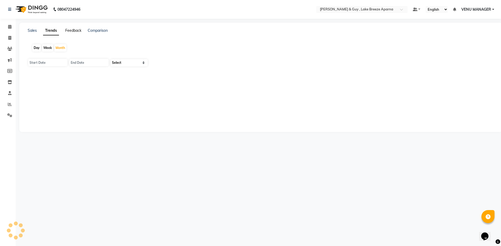
type input "01-10-2025"
type input "[DATE]"
click at [79, 30] on link "Feedback" at bounding box center [73, 30] width 16 height 5
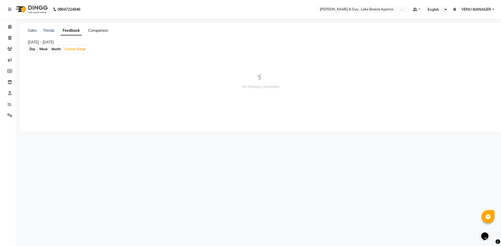
click at [106, 29] on link "Comparison" at bounding box center [98, 30] width 20 height 5
select select "single_date"
select select "single_date_dash"
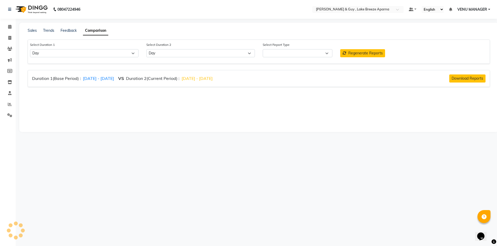
select select "comparison_report"
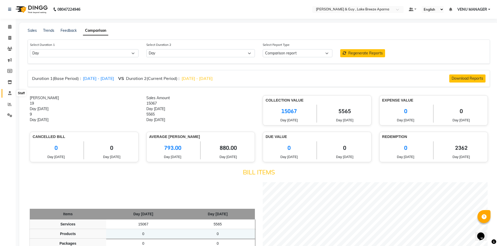
click at [9, 95] on icon at bounding box center [9, 93] width 3 height 4
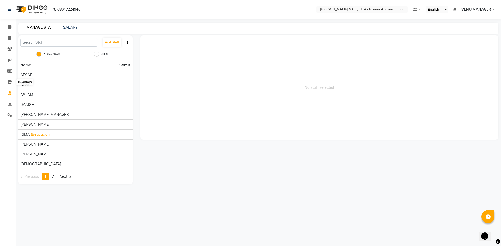
click at [9, 84] on span at bounding box center [9, 83] width 9 height 6
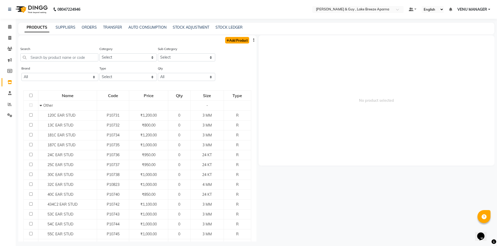
click at [240, 39] on link "Add Product" at bounding box center [237, 40] width 24 height 7
select select "true"
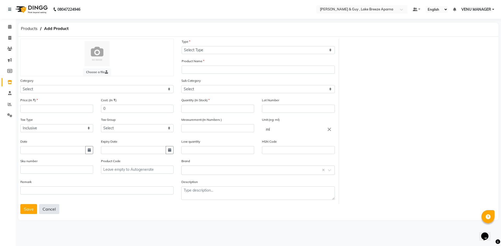
click at [45, 209] on button "Cancel" at bounding box center [49, 209] width 20 height 10
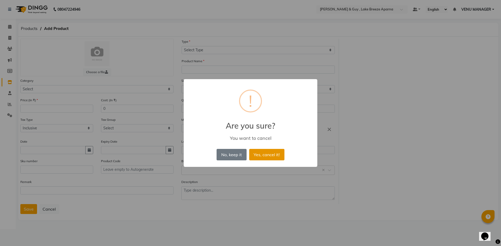
click at [265, 155] on button "Yes, cancel it!" at bounding box center [266, 154] width 35 height 11
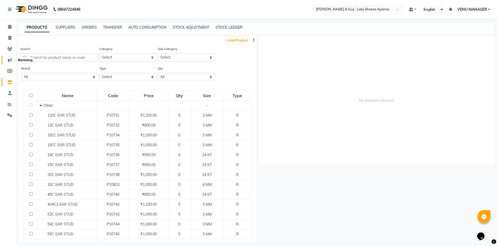
click at [10, 61] on icon at bounding box center [10, 60] width 4 height 4
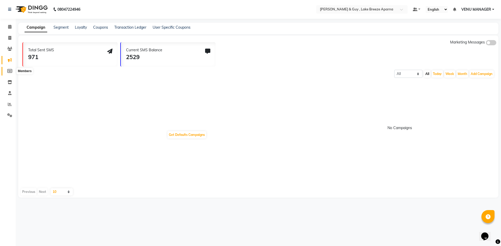
click at [10, 73] on span at bounding box center [9, 71] width 9 height 6
select select
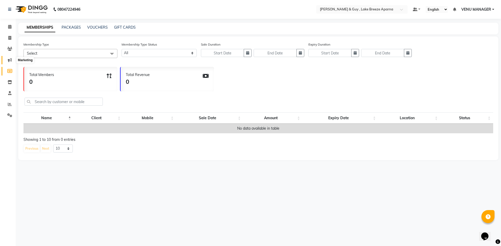
click at [9, 60] on icon at bounding box center [10, 60] width 4 height 4
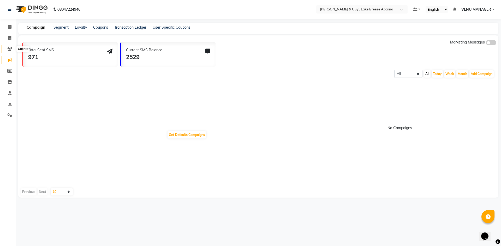
click at [9, 49] on icon at bounding box center [9, 49] width 5 height 4
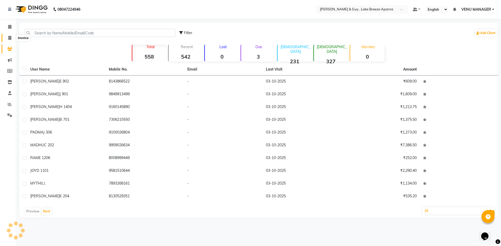
click at [10, 40] on span at bounding box center [9, 38] width 9 height 6
select select "8690"
select select "service"
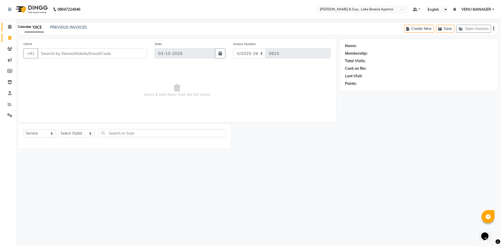
click at [10, 27] on icon at bounding box center [9, 27] width 3 height 4
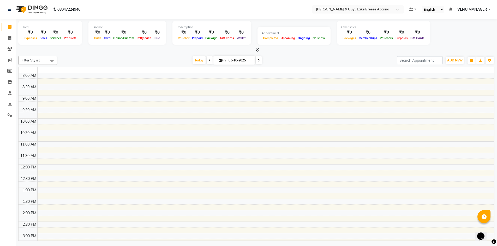
scroll to position [137, 0]
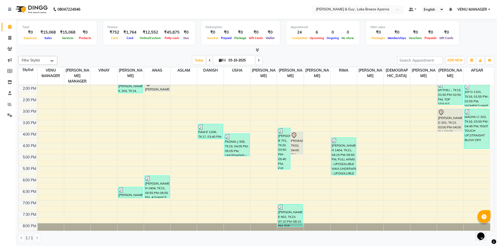
click at [394, 8] on div at bounding box center [357, 9] width 91 height 5
click at [9, 8] on icon at bounding box center [9, 10] width 3 height 4
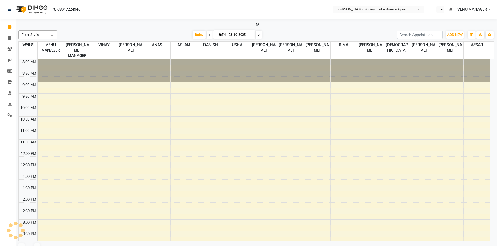
select select "en"
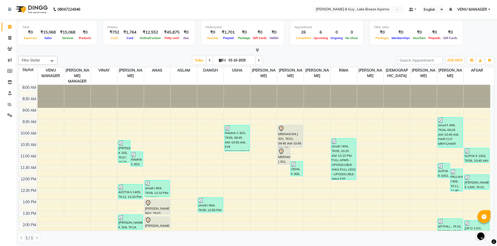
click at [256, 61] on span at bounding box center [259, 60] width 6 height 8
type input "04-10-2025"
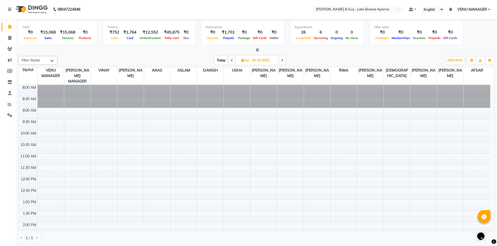
click at [229, 134] on div "8:00 AM 8:30 AM 9:00 AM 9:30 AM 10:00 AM 10:30 AM 11:00 AM 11:30 AM 12:00 PM 12…" at bounding box center [255, 234] width 472 height 298
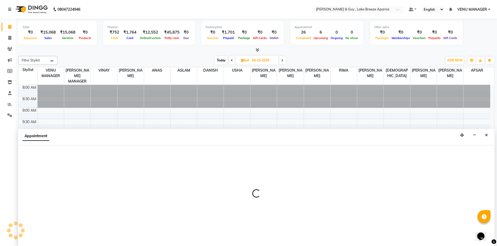
scroll to position [0, 0]
select select "87996"
select select "615"
select select "tentative"
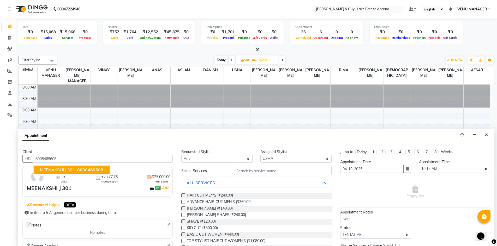
type input "8008469608"
click at [282, 170] on input "text" at bounding box center [283, 171] width 98 height 8
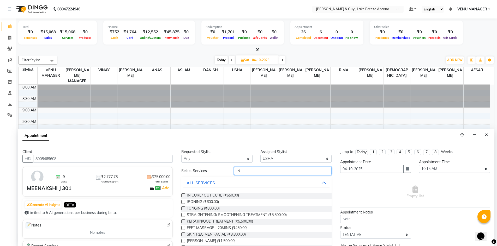
type input "I"
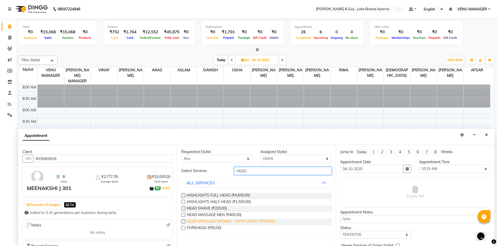
type input "HEAD"
click at [211, 219] on span "HEAD MASSAGE WOMEN - WITH WASH (₹550.00)" at bounding box center [231, 222] width 88 height 7
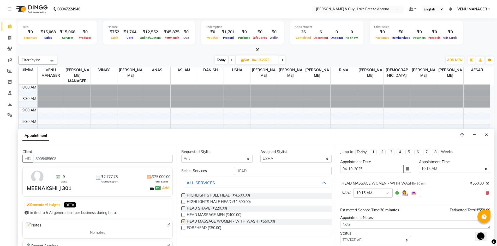
checkbox input "false"
drag, startPoint x: 255, startPoint y: 177, endPoint x: 143, endPoint y: 190, distance: 111.9
click at [161, 200] on div "Client +91 8008469608 9 Visits ₹2,777.78 Average Spent ₹25,000.00 Total Spent M…" at bounding box center [256, 195] width 476 height 101
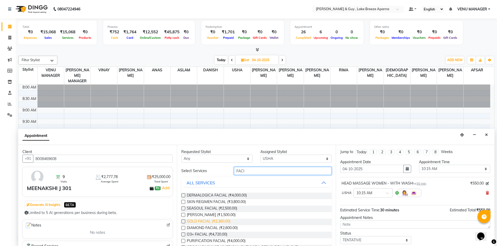
scroll to position [25, 0]
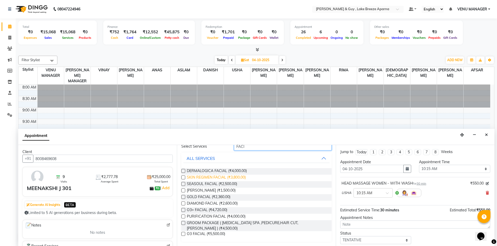
type input "FACI"
click at [205, 177] on span "SKIN REGIMEN FACIAL (₹3,800.00)" at bounding box center [216, 178] width 59 height 7
checkbox input "false"
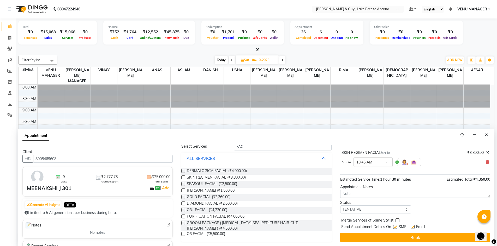
scroll to position [55, 0]
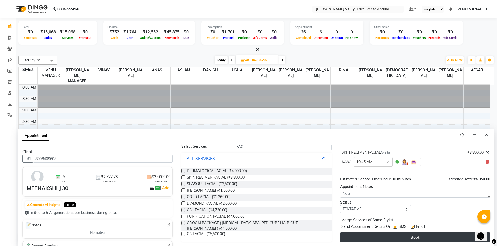
click at [417, 238] on button "Book" at bounding box center [415, 237] width 150 height 9
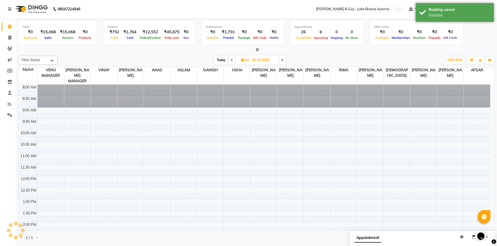
scroll to position [0, 0]
